Goal: Navigation & Orientation: Find specific page/section

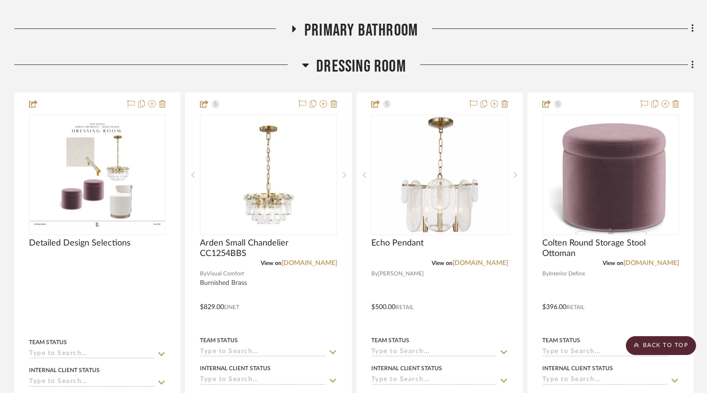
click at [303, 65] on icon at bounding box center [305, 64] width 7 height 11
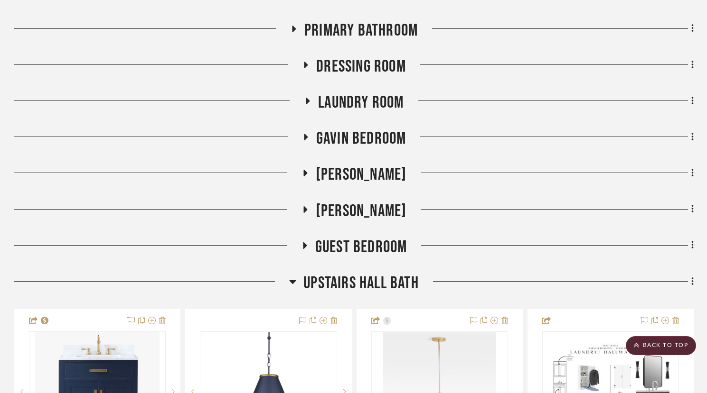
click at [293, 281] on icon at bounding box center [292, 282] width 7 height 4
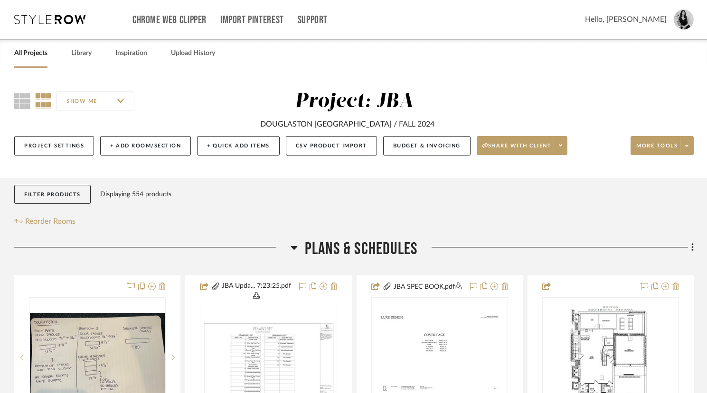
click at [297, 248] on fa-icon at bounding box center [293, 251] width 7 height 14
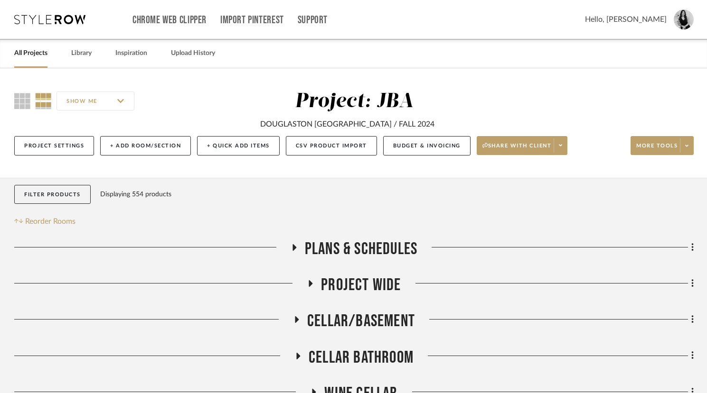
click at [31, 53] on link "All Projects" at bounding box center [30, 53] width 33 height 13
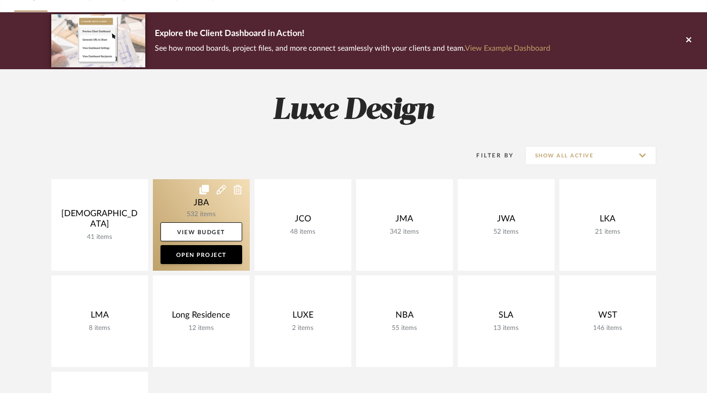
scroll to position [58, 0]
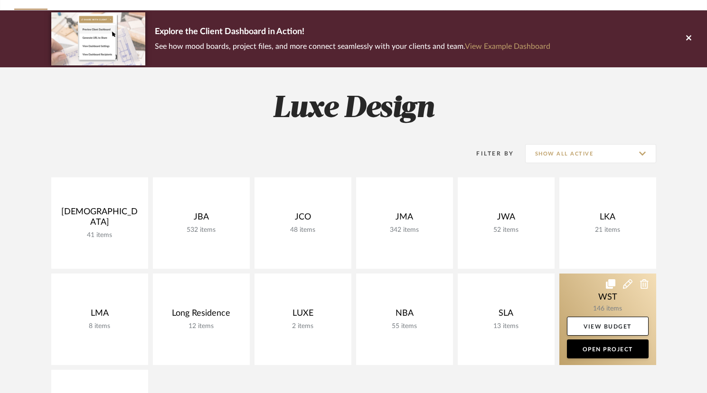
click at [577, 302] on link at bounding box center [607, 320] width 97 height 92
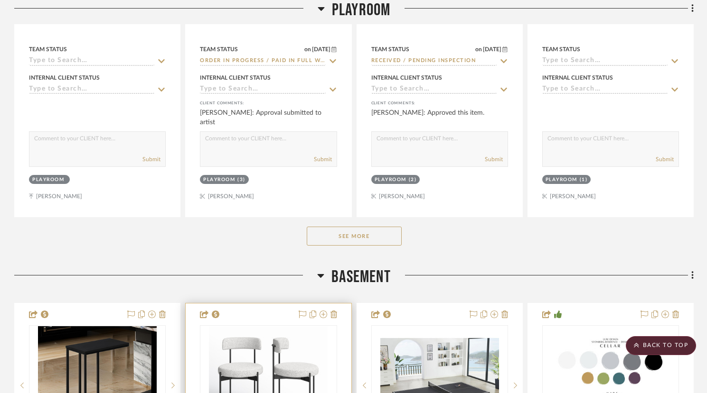
scroll to position [680, 0]
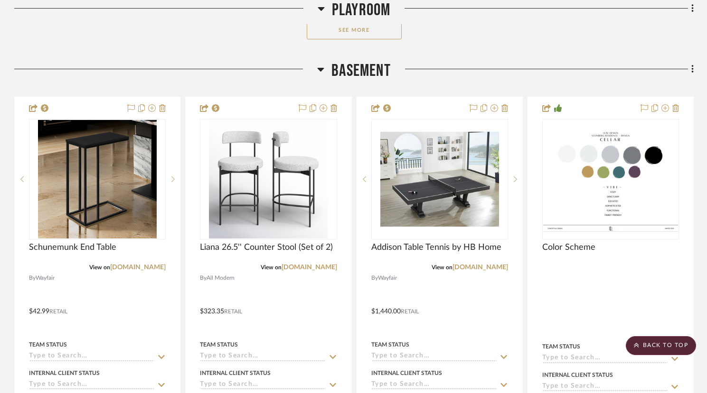
click at [355, 26] on button "See More" at bounding box center [354, 29] width 95 height 19
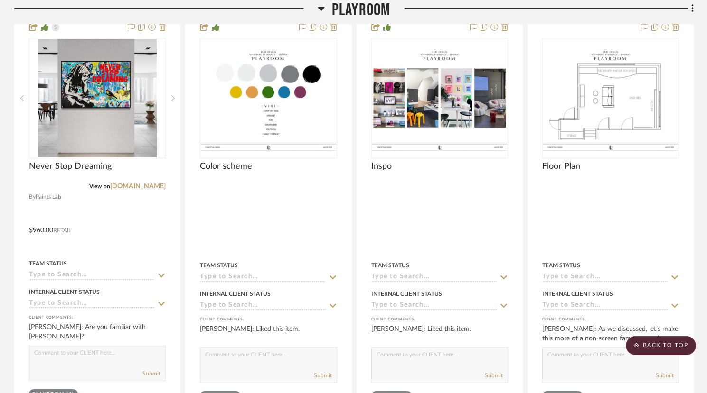
click at [325, 6] on h3 "Playroom" at bounding box center [353, 10] width 73 height 20
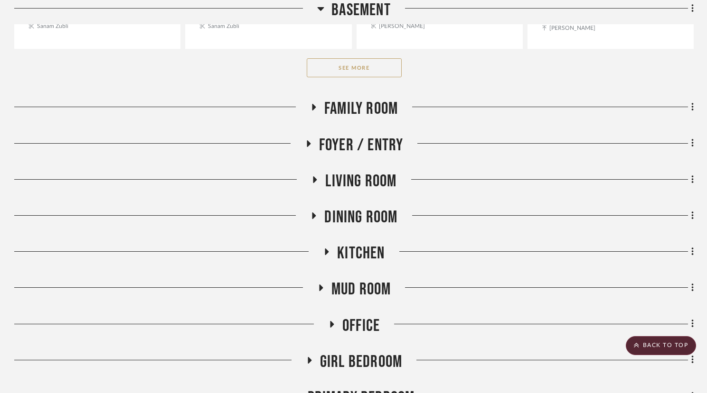
click at [315, 104] on icon at bounding box center [312, 107] width 11 height 7
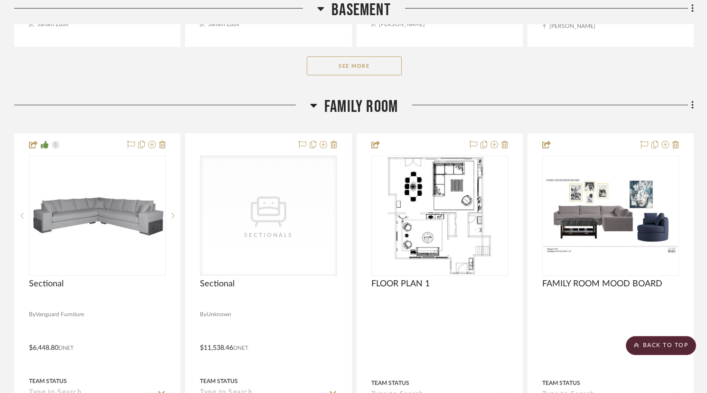
scroll to position [438, 0]
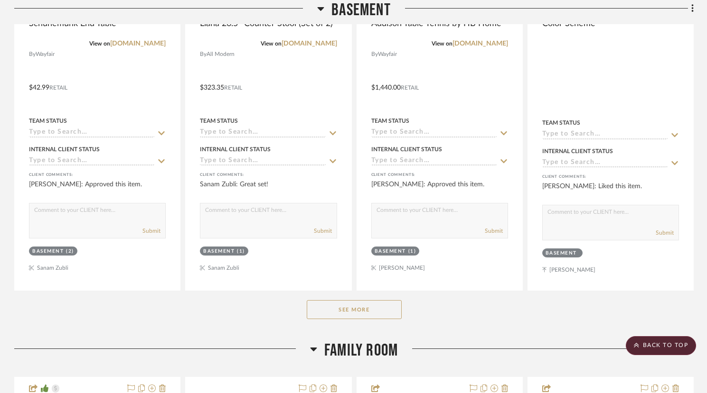
click at [315, 344] on icon at bounding box center [313, 349] width 7 height 11
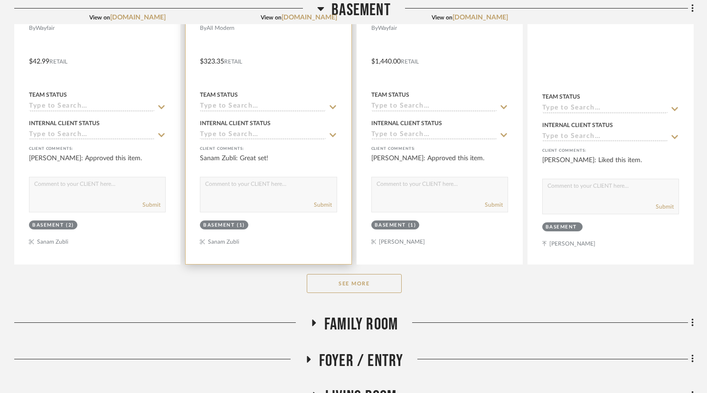
scroll to position [465, 0]
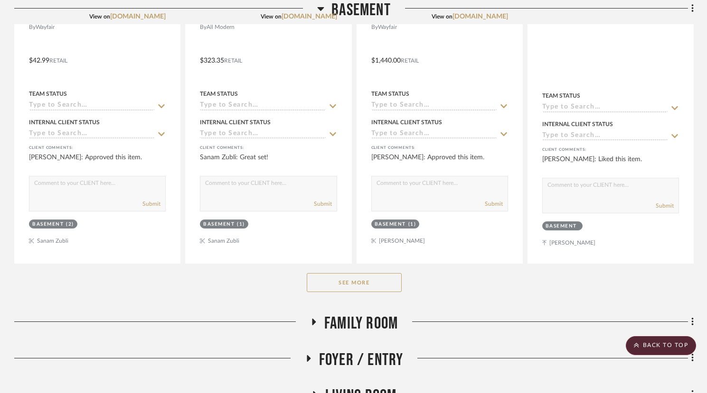
click at [341, 287] on button "See More" at bounding box center [354, 282] width 95 height 19
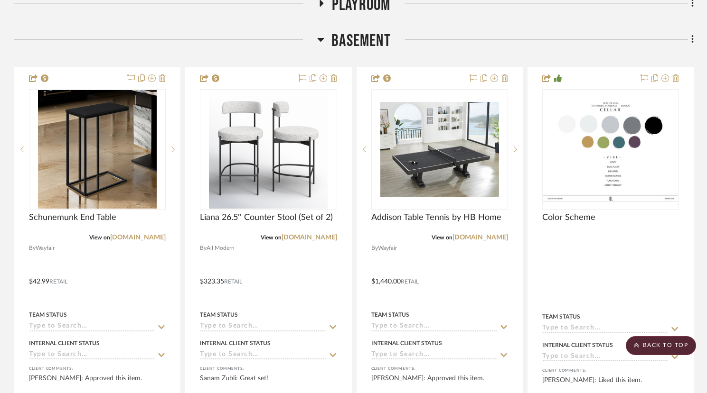
scroll to position [245, 0]
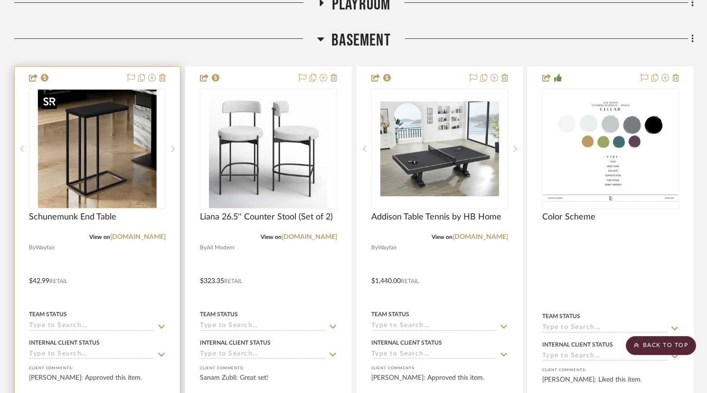
click at [0, 0] on img at bounding box center [0, 0] width 0 height 0
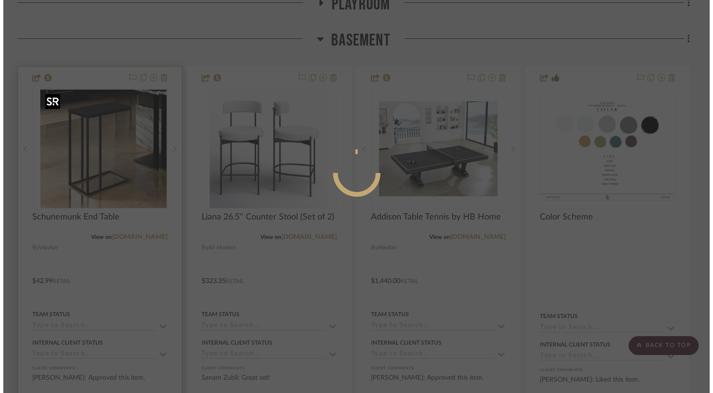
scroll to position [0, 0]
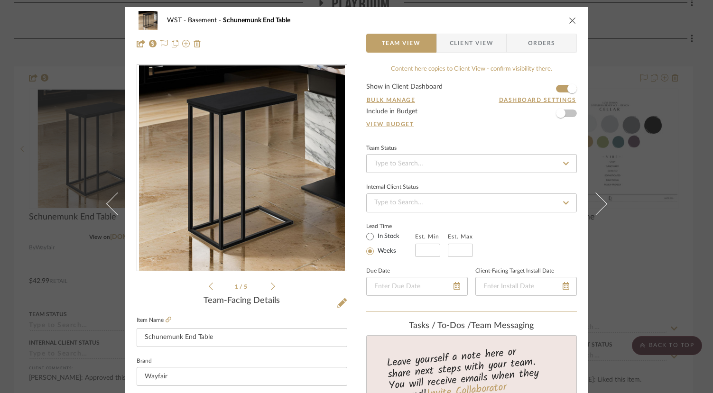
click at [271, 284] on icon at bounding box center [273, 287] width 4 height 8
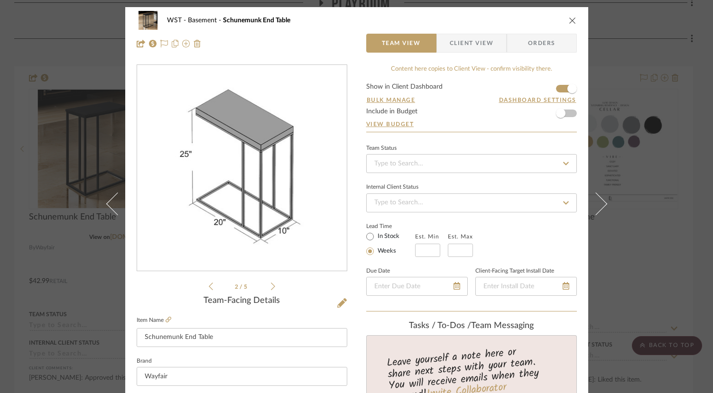
click at [271, 284] on icon at bounding box center [273, 287] width 4 height 8
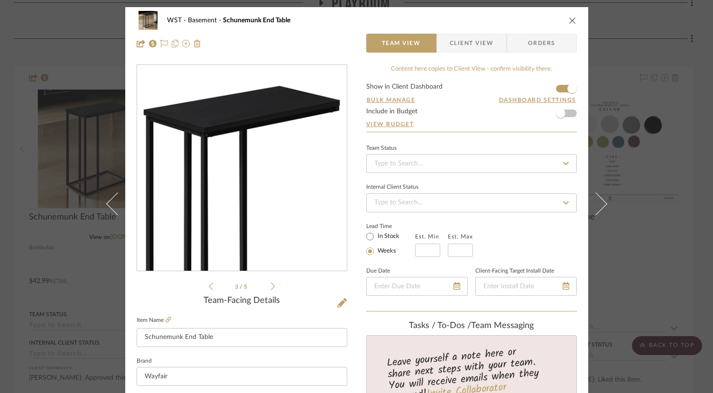
click at [271, 284] on icon at bounding box center [273, 287] width 4 height 8
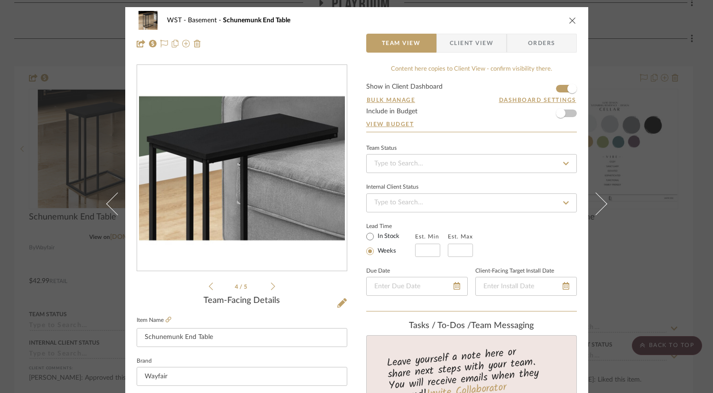
click at [271, 284] on icon at bounding box center [273, 287] width 4 height 8
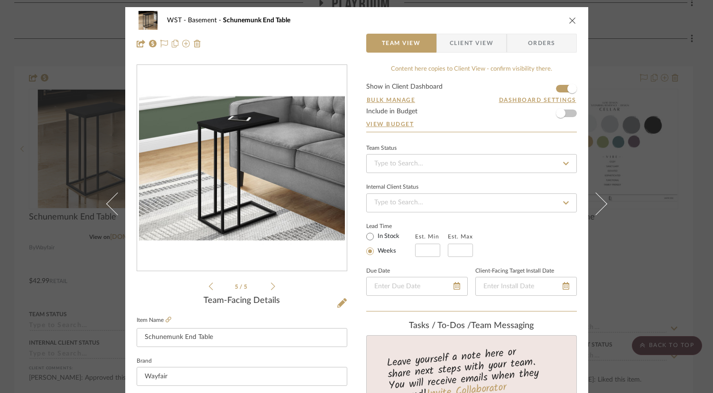
click at [271, 284] on icon at bounding box center [273, 287] width 4 height 8
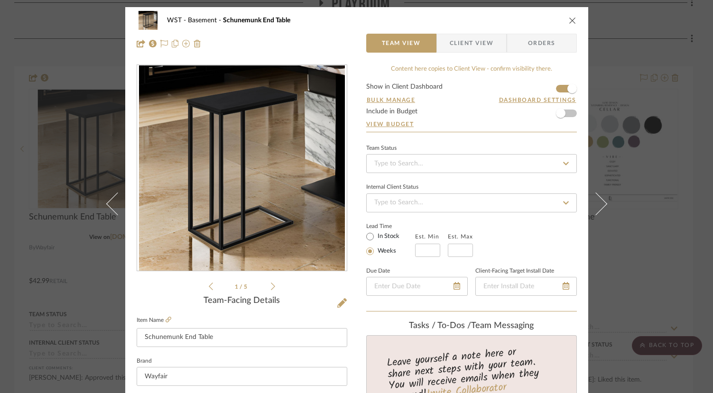
click at [569, 20] on icon "close" at bounding box center [573, 21] width 8 height 8
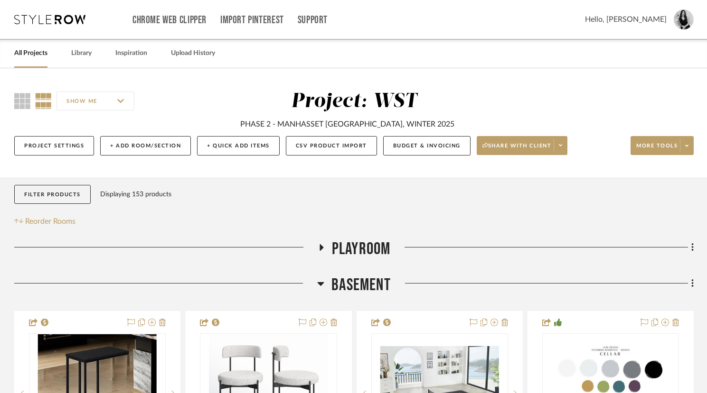
click at [319, 283] on icon at bounding box center [320, 284] width 7 height 4
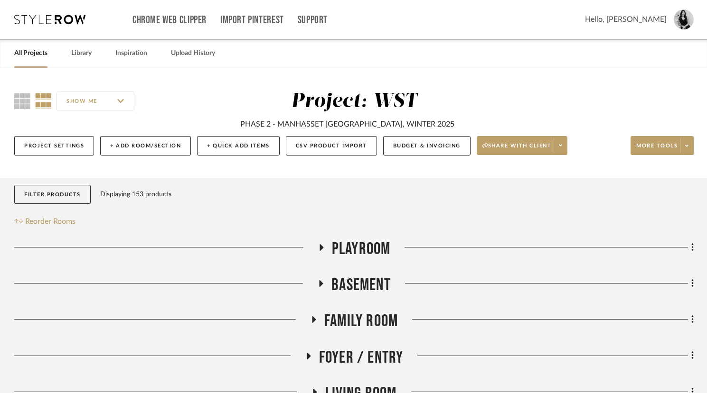
click at [319, 289] on fa-icon at bounding box center [320, 287] width 7 height 14
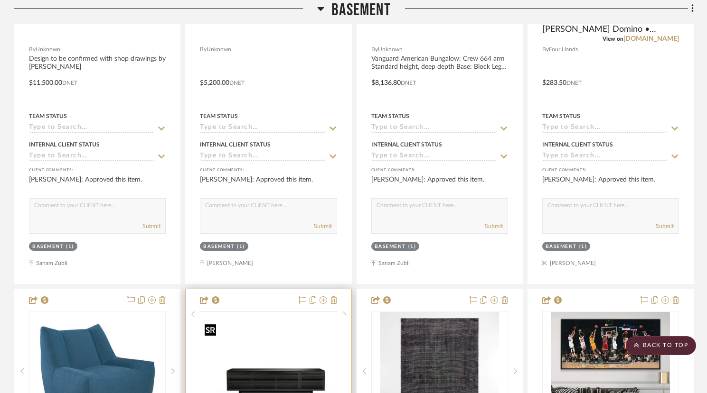
scroll to position [1537, 0]
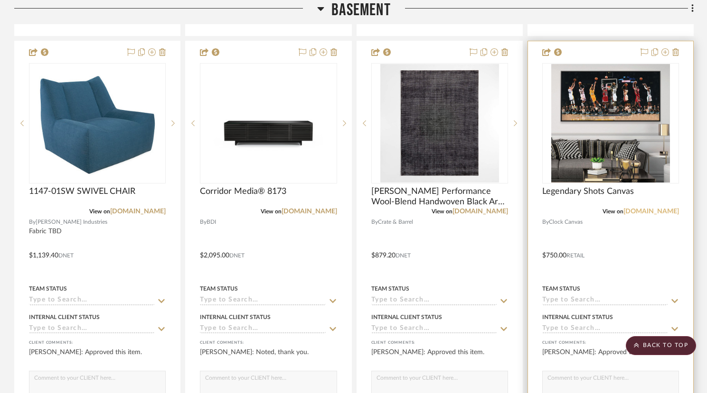
click at [657, 211] on link "[DOMAIN_NAME]" at bounding box center [651, 211] width 56 height 7
click at [0, 0] on img at bounding box center [0, 0] width 0 height 0
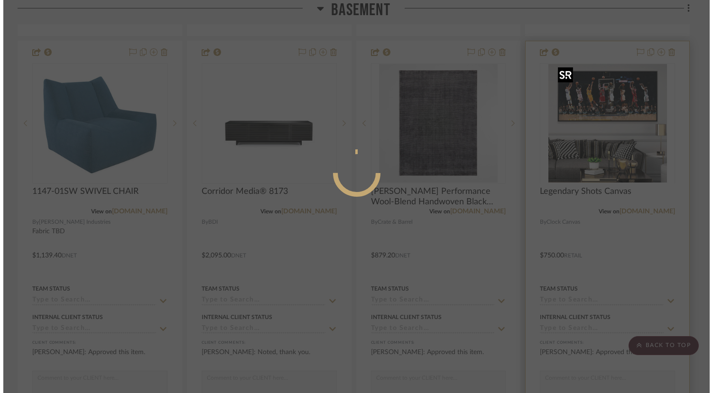
scroll to position [0, 0]
